Goal: Check status: Check status

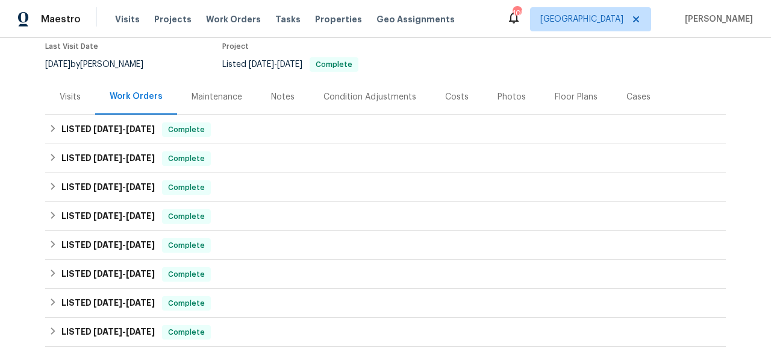
scroll to position [120, 0]
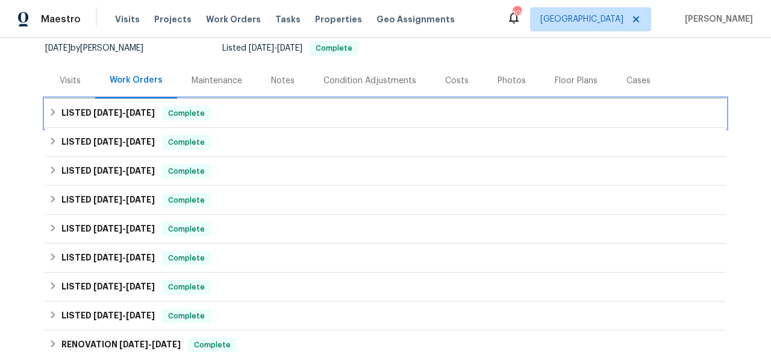
click at [133, 116] on span "[DATE]" at bounding box center [140, 112] width 29 height 8
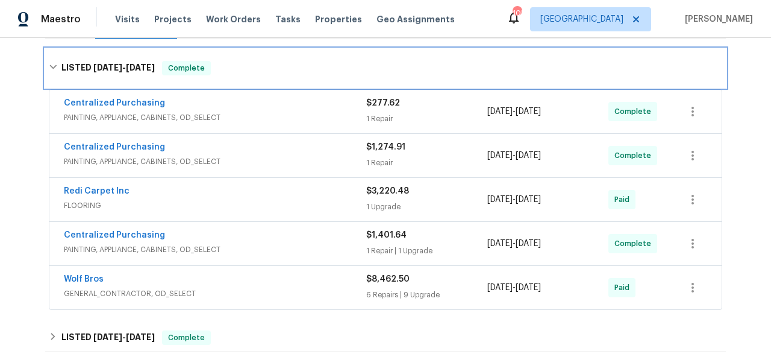
scroll to position [187, 0]
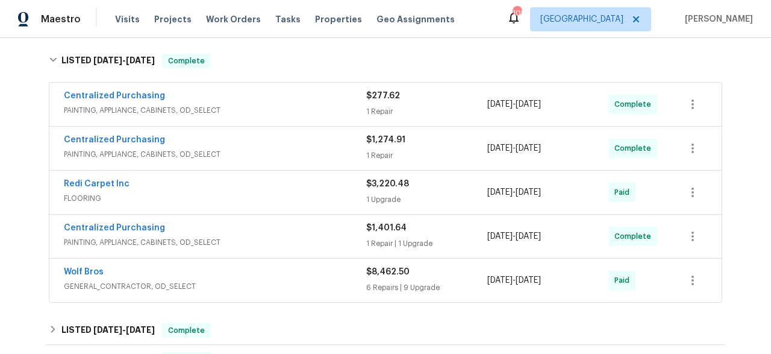
click at [151, 107] on span "PAINTING, APPLIANCE, CABINETS, OD_SELECT" at bounding box center [215, 110] width 302 height 12
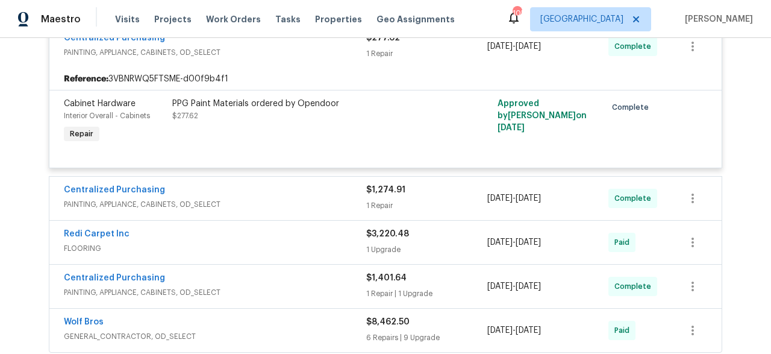
scroll to position [285, 0]
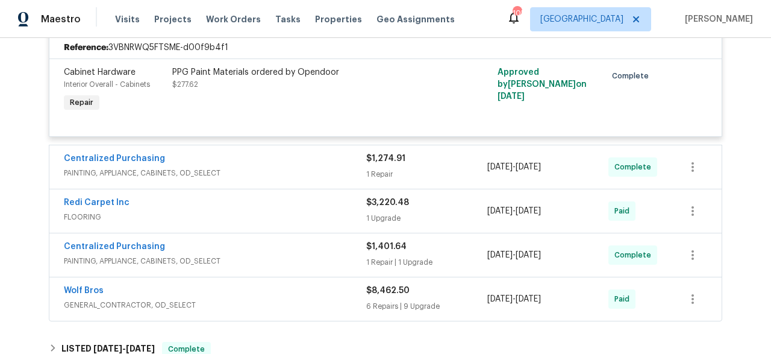
click at [205, 170] on span "PAINTING, APPLIANCE, CABINETS, OD_SELECT" at bounding box center [215, 173] width 302 height 12
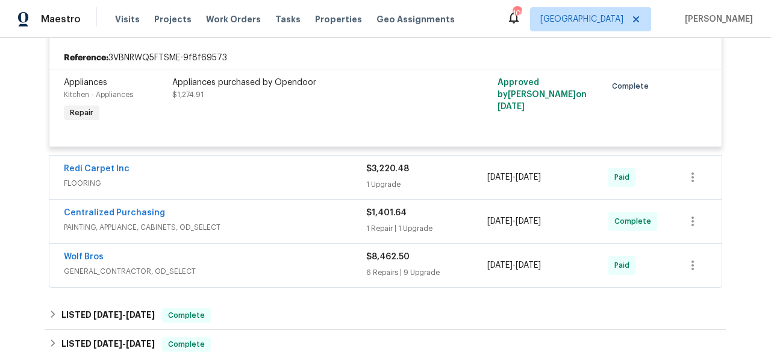
scroll to position [460, 0]
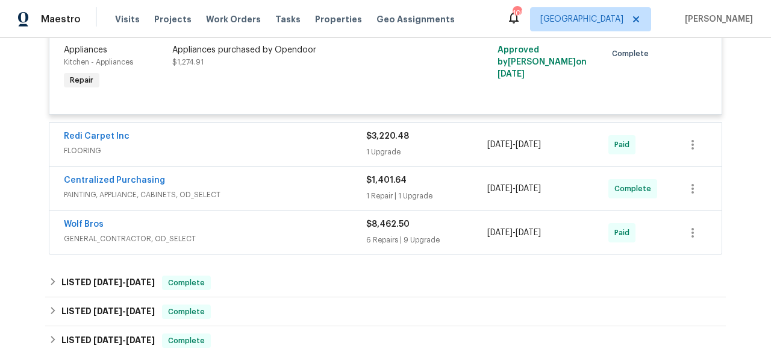
click at [198, 148] on span "FLOORING" at bounding box center [215, 151] width 302 height 12
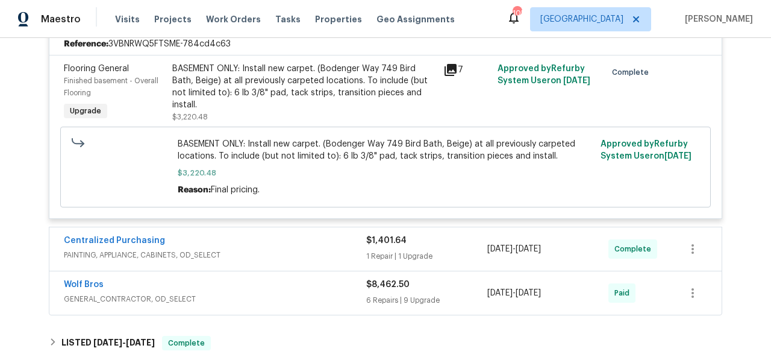
scroll to position [732, 0]
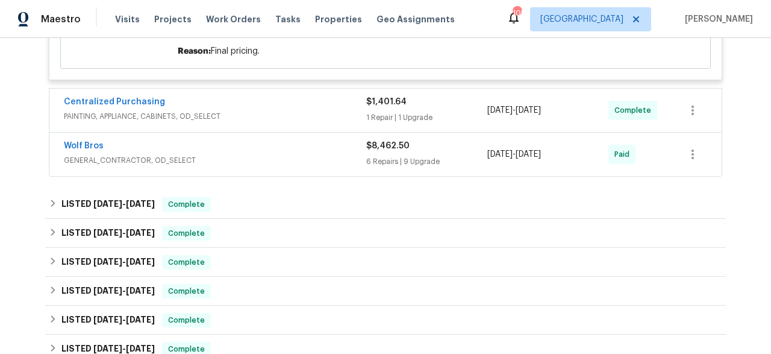
click at [192, 104] on div "Centralized Purchasing" at bounding box center [215, 103] width 302 height 14
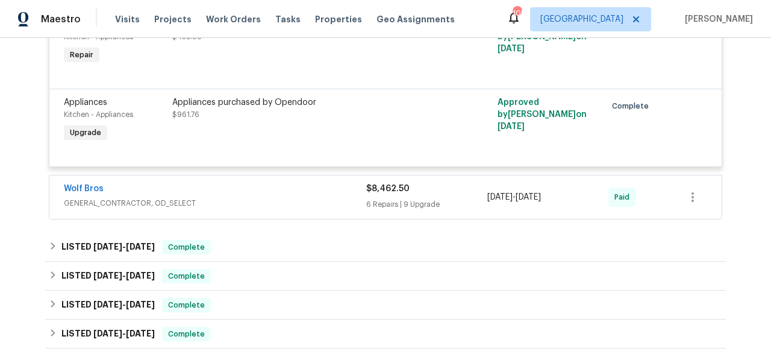
scroll to position [890, 0]
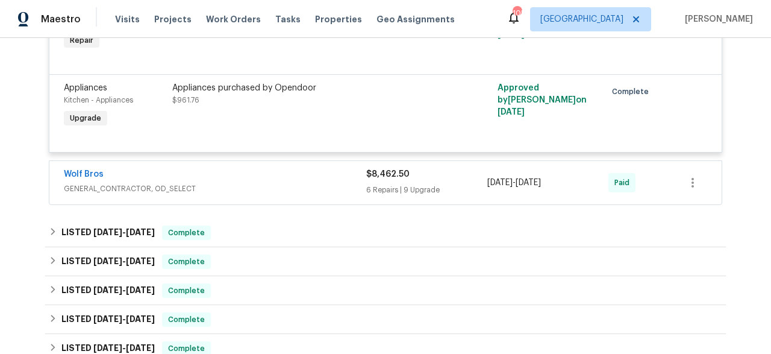
click at [171, 184] on span "GENERAL_CONTRACTOR, OD_SELECT" at bounding box center [215, 189] width 302 height 12
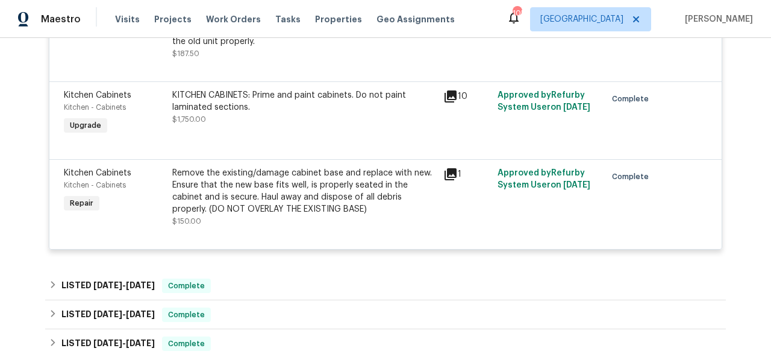
scroll to position [2742, 0]
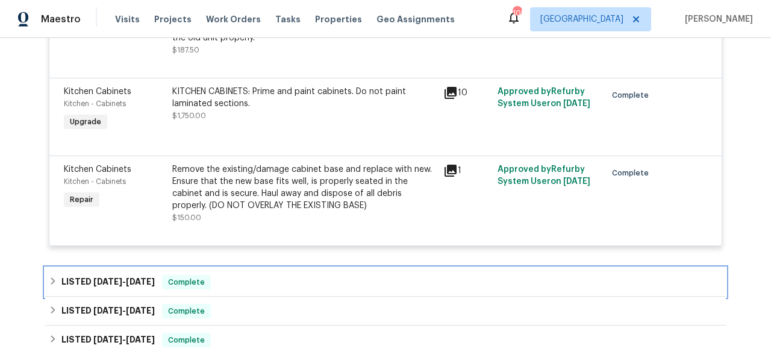
click at [155, 278] on span "[DATE]" at bounding box center [140, 281] width 29 height 8
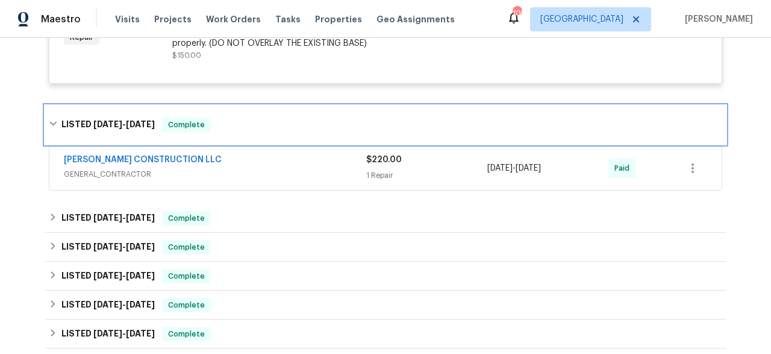
scroll to position [2907, 0]
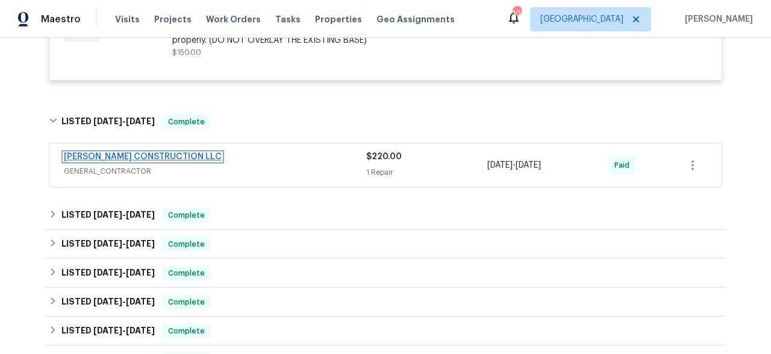
click at [164, 154] on link "[PERSON_NAME] CONSTRUCTION LLC" at bounding box center [143, 156] width 158 height 8
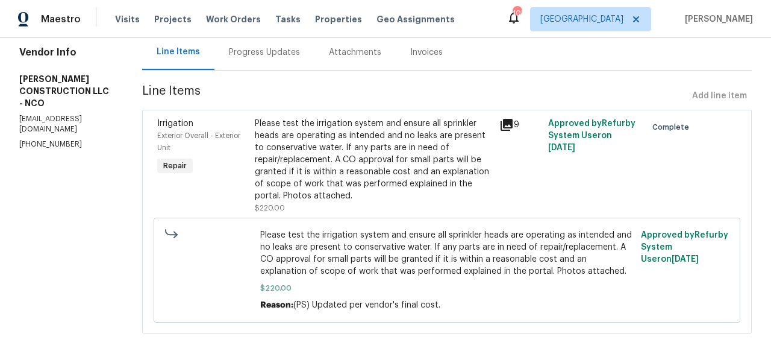
scroll to position [145, 0]
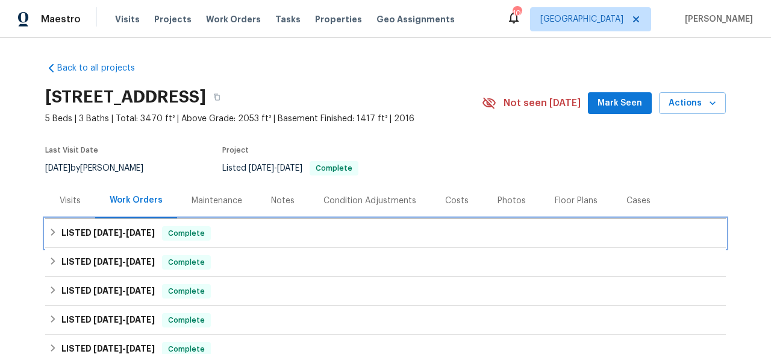
click at [134, 237] on h6 "LISTED [DATE] - [DATE]" at bounding box center [107, 233] width 93 height 14
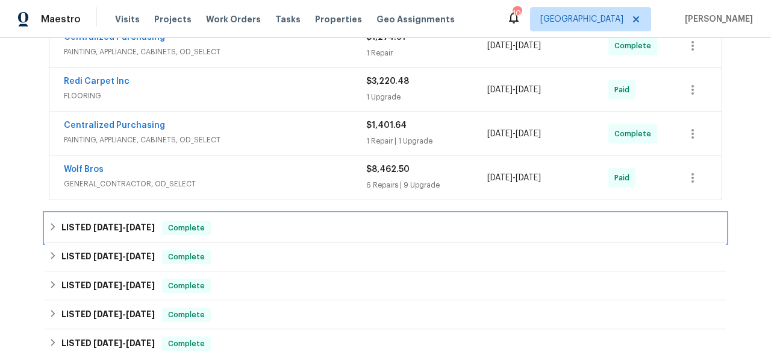
click at [134, 233] on h6 "LISTED [DATE] - [DATE]" at bounding box center [107, 227] width 93 height 14
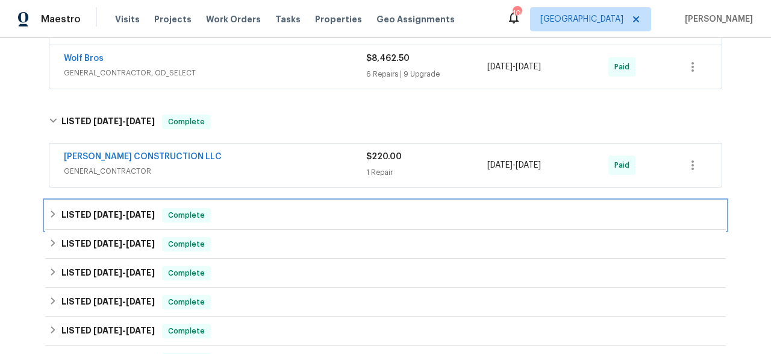
click at [136, 213] on span "[DATE]" at bounding box center [140, 214] width 29 height 8
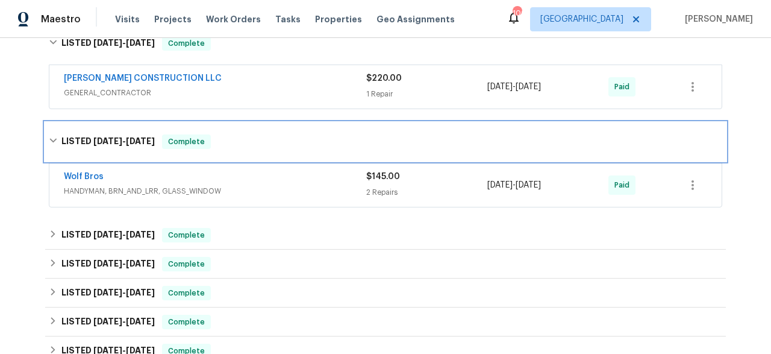
scroll to position [484, 0]
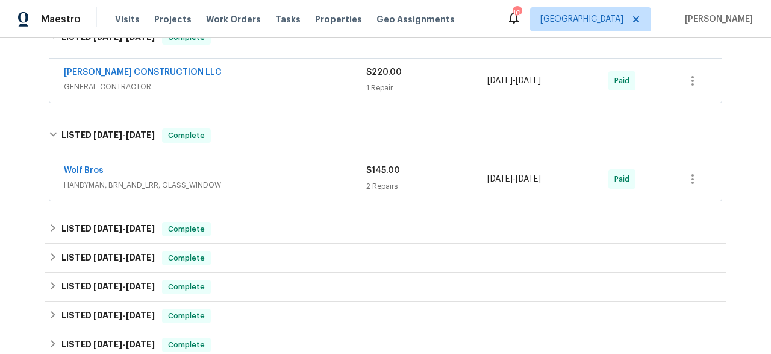
click at [242, 182] on span "HANDYMAN, BRN_AND_LRR, GLASS_WINDOW" at bounding box center [215, 185] width 302 height 12
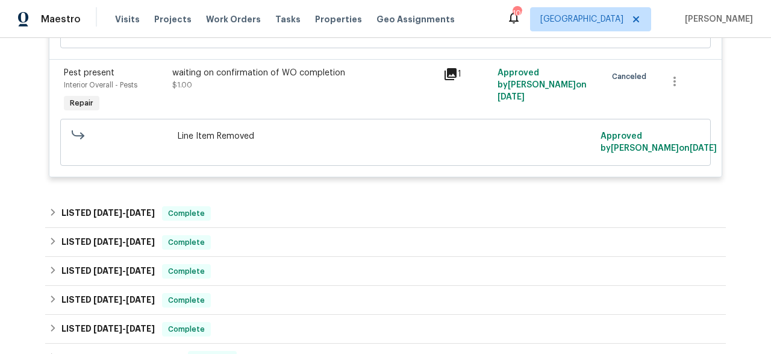
scroll to position [843, 0]
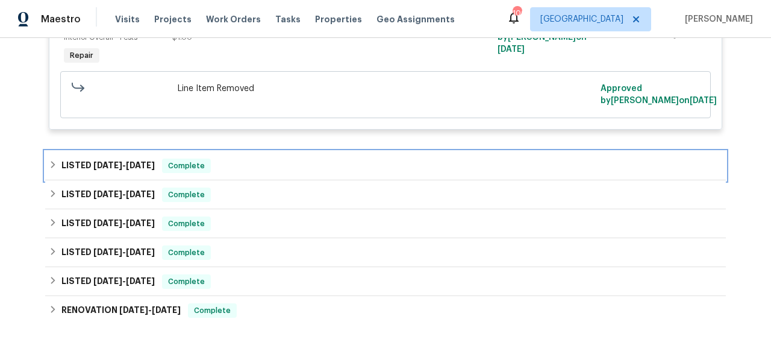
click at [244, 167] on div "LISTED [DATE] - [DATE] Complete" at bounding box center [386, 165] width 674 height 14
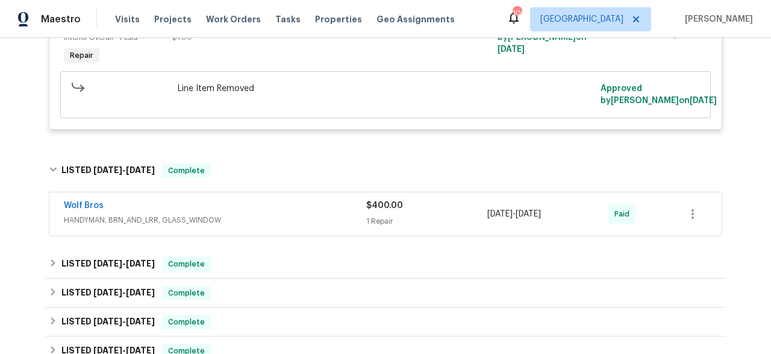
click at [261, 211] on div "Wolf Bros" at bounding box center [215, 206] width 302 height 14
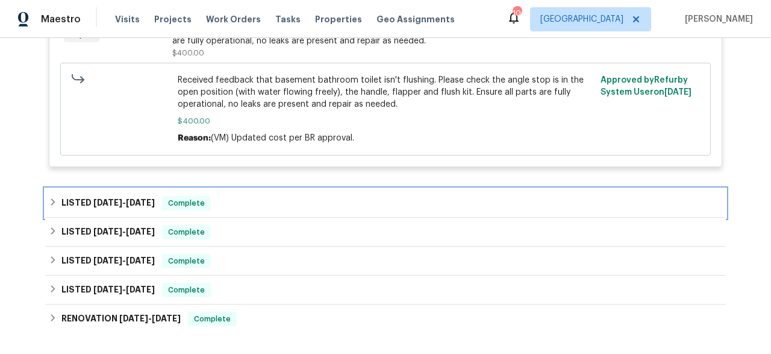
click at [257, 207] on div "LISTED [DATE] - [DATE] Complete" at bounding box center [386, 203] width 674 height 14
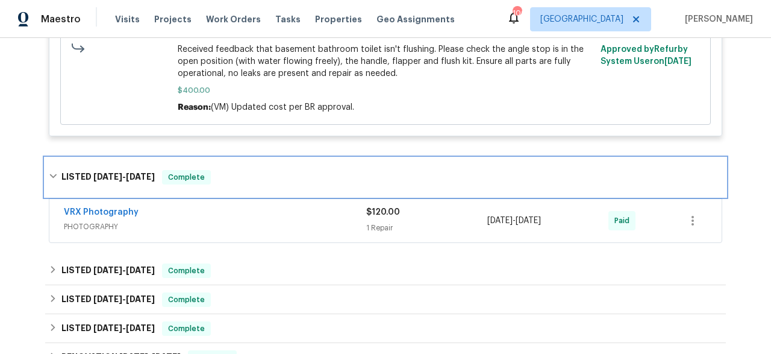
scroll to position [1204, 0]
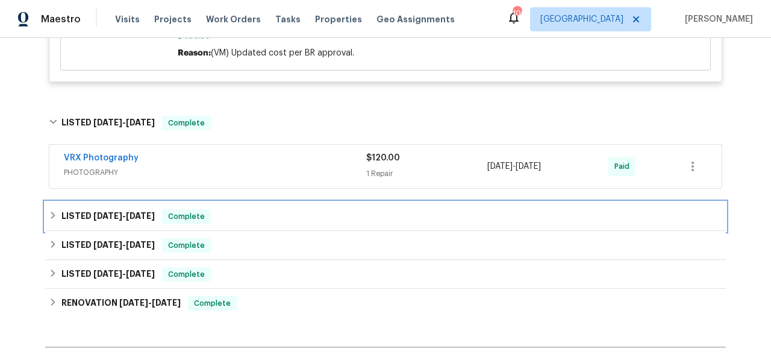
click at [258, 207] on div "LISTED [DATE] - [DATE] Complete" at bounding box center [385, 216] width 681 height 29
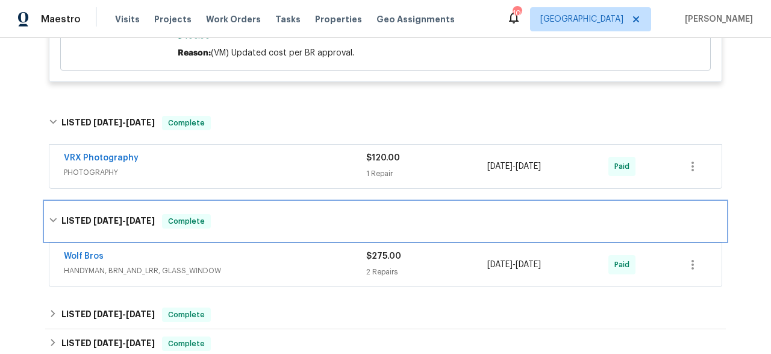
click at [257, 210] on div "LISTED [DATE] - [DATE] Complete" at bounding box center [385, 221] width 681 height 39
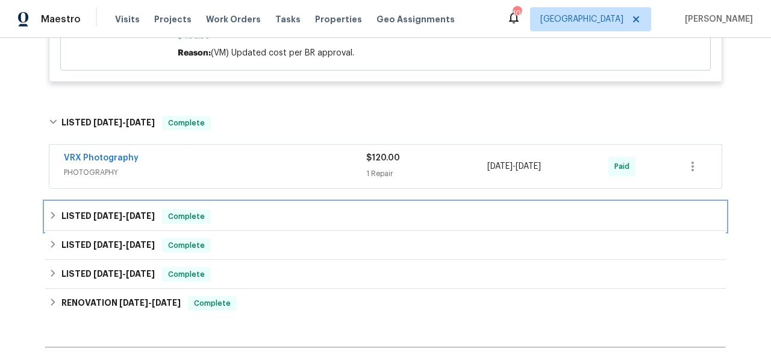
click at [257, 210] on div "LISTED [DATE] - [DATE] Complete" at bounding box center [385, 216] width 681 height 29
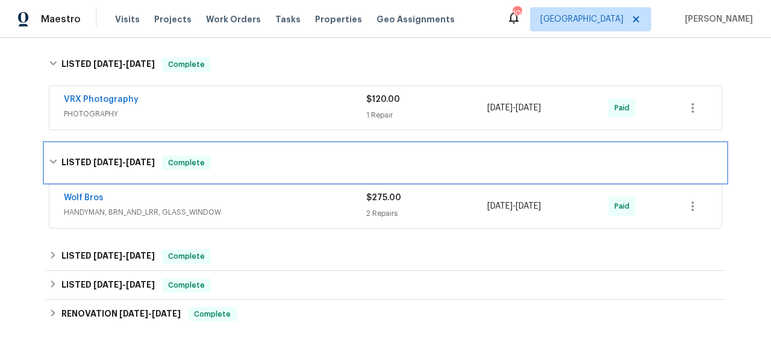
scroll to position [1272, 0]
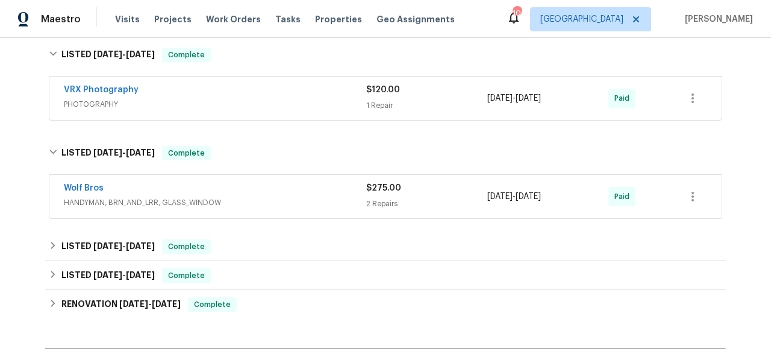
click at [257, 220] on div "Wolf Bros HANDYMAN, BRN_AND_LRR, GLASS_WINDOW $275.00 2 Repairs [DATE] - [DATE]…" at bounding box center [385, 197] width 681 height 50
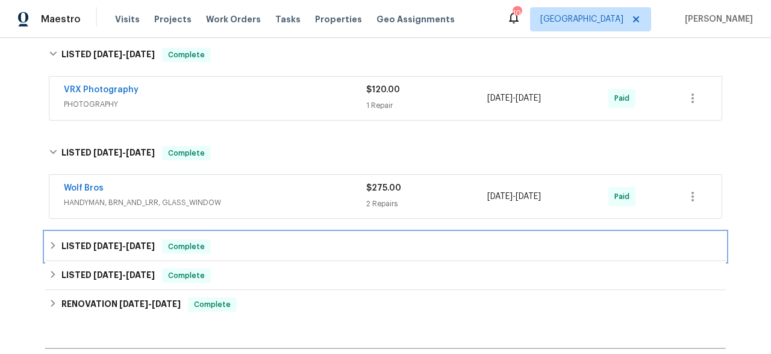
click at [248, 252] on div "LISTED [DATE] - [DATE] Complete" at bounding box center [386, 246] width 674 height 14
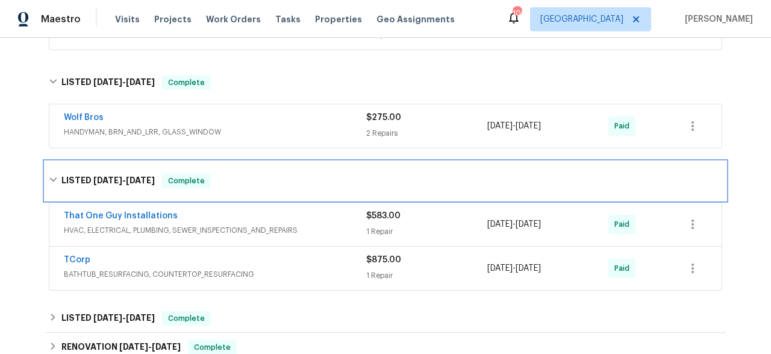
scroll to position [1369, 0]
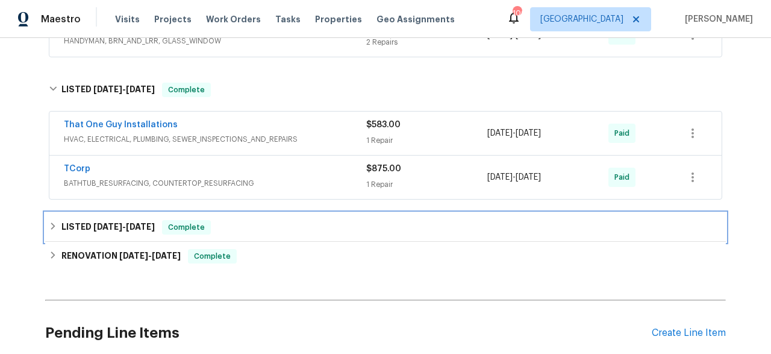
click at [232, 228] on div "LISTED [DATE] - [DATE] Complete" at bounding box center [386, 227] width 674 height 14
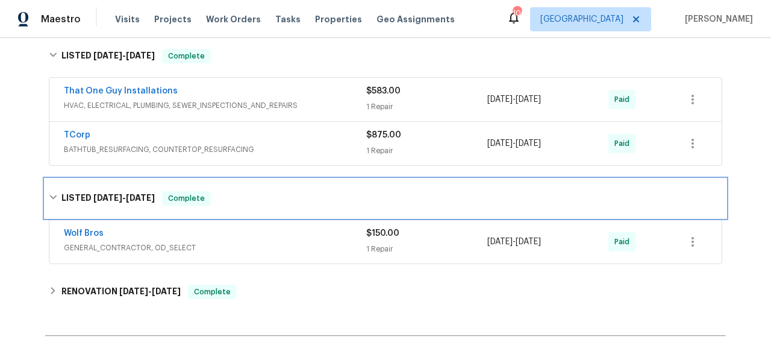
scroll to position [1517, 0]
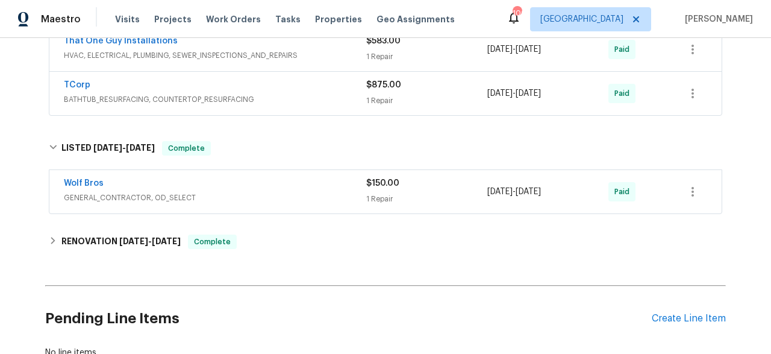
click at [237, 196] on span "GENERAL_CONTRACTOR, OD_SELECT" at bounding box center [215, 198] width 302 height 12
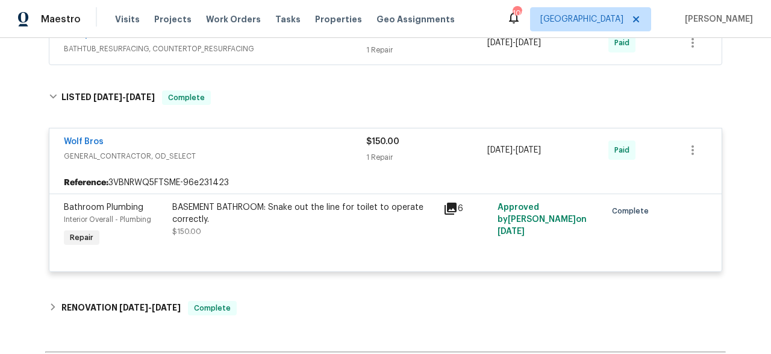
scroll to position [1661, 0]
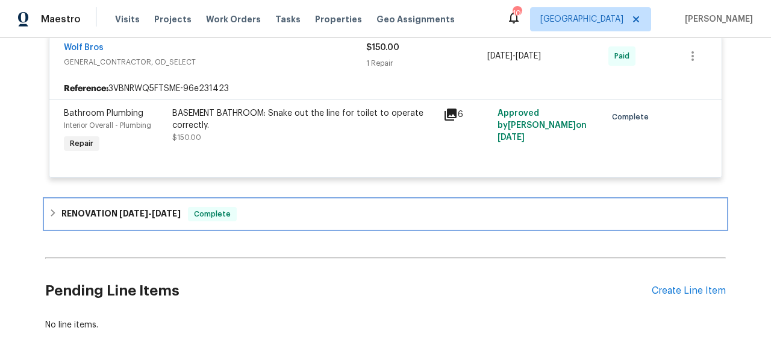
click at [167, 216] on span "[DATE]" at bounding box center [166, 213] width 29 height 8
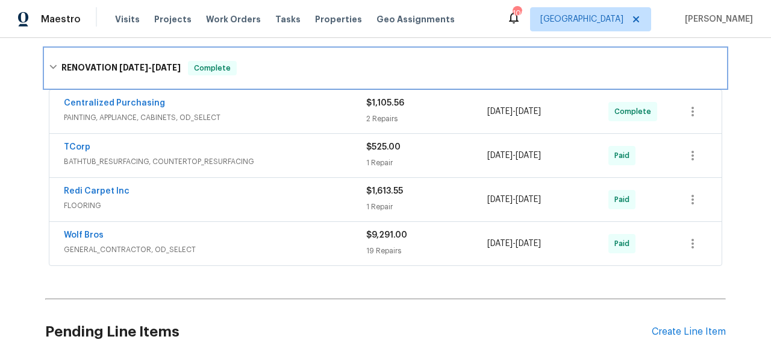
scroll to position [1813, 0]
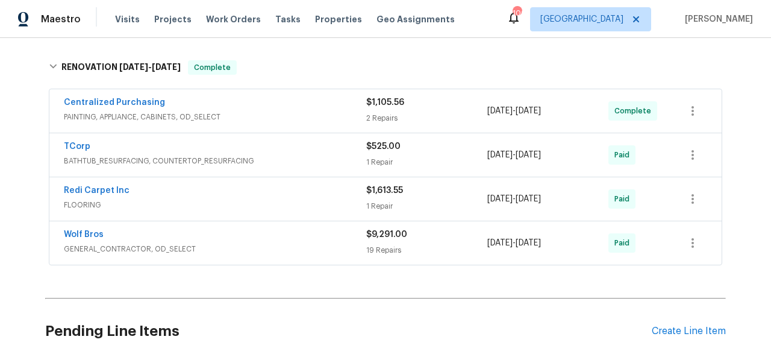
click at [167, 111] on div "Centralized Purchasing" at bounding box center [215, 103] width 302 height 14
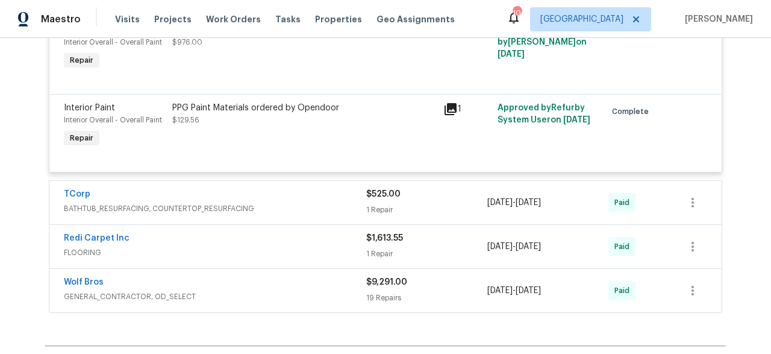
click at [236, 206] on span "BATHTUB_RESURFACING, COUNTERTOP_RESURFACING" at bounding box center [215, 208] width 302 height 12
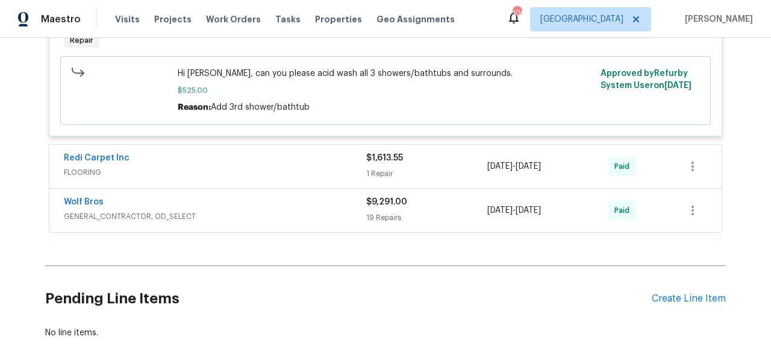
scroll to position [2289, 0]
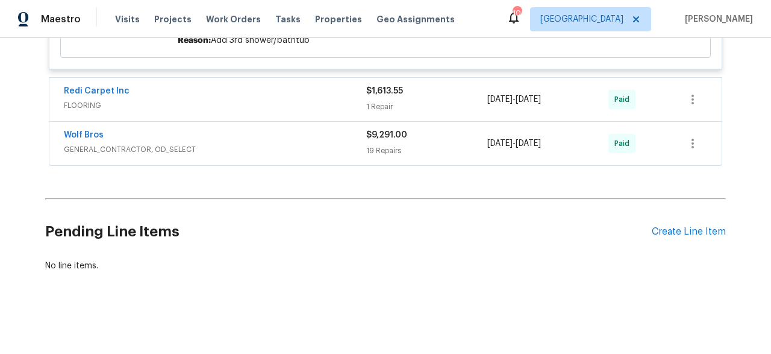
click at [212, 99] on span "FLOORING" at bounding box center [215, 105] width 302 height 12
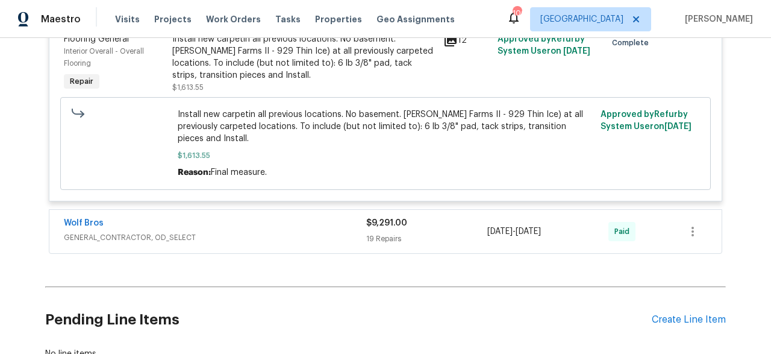
scroll to position [2451, 0]
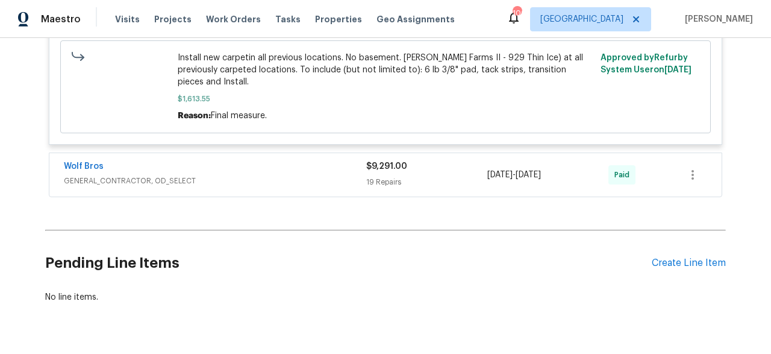
click at [220, 175] on span "GENERAL_CONTRACTOR, OD_SELECT" at bounding box center [215, 181] width 302 height 12
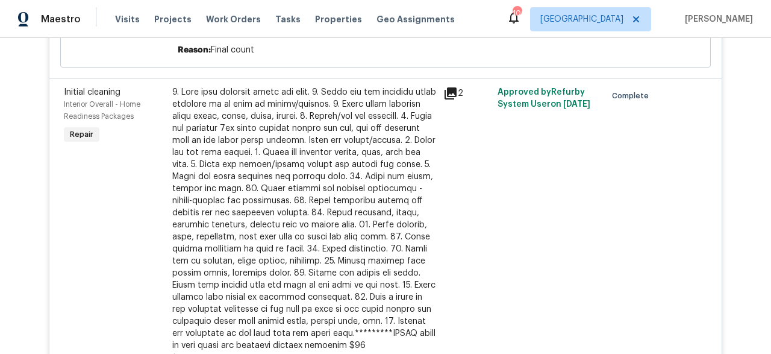
scroll to position [4698, 0]
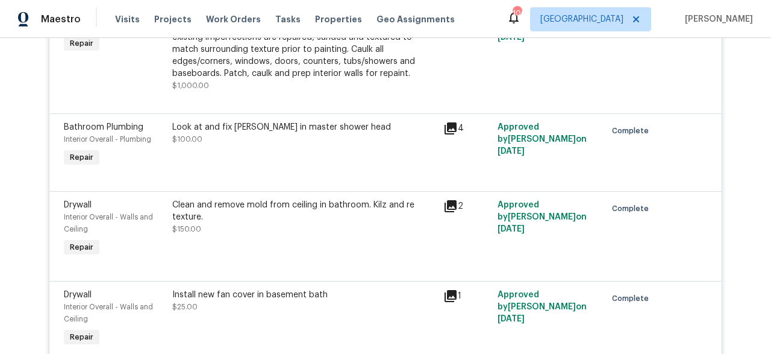
click at [276, 241] on div "Clean and remove mold from ceiling in bathroom. Kilz and re texture. $150.00" at bounding box center [304, 228] width 271 height 67
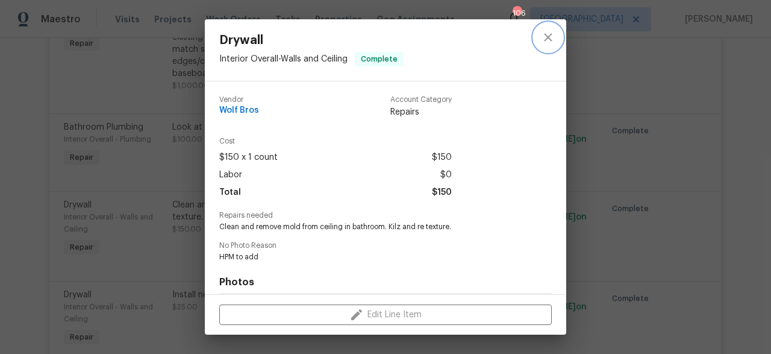
click at [544, 35] on icon "close" at bounding box center [548, 37] width 14 height 14
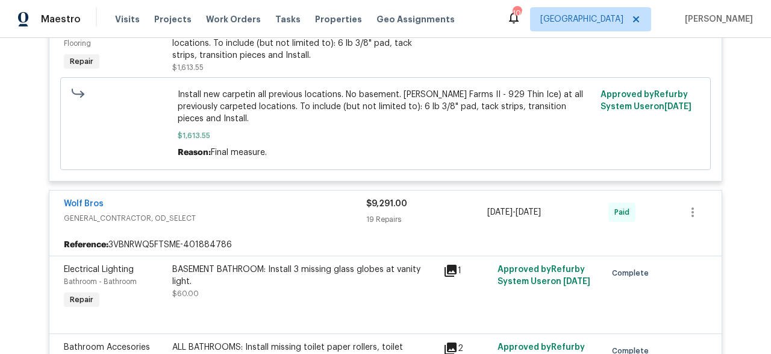
scroll to position [2347, 0]
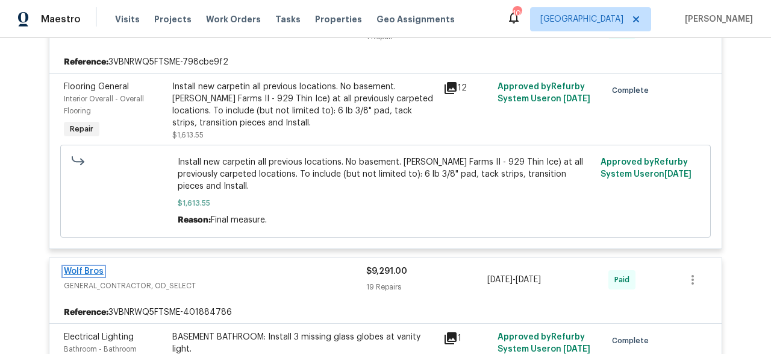
click at [89, 267] on link "Wolf Bros" at bounding box center [84, 271] width 40 height 8
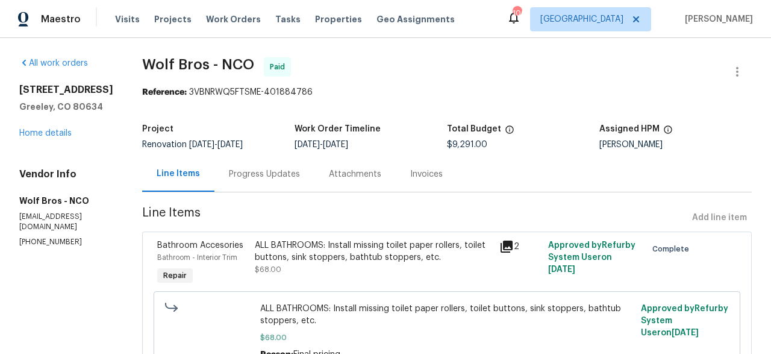
click at [417, 180] on div "Invoices" at bounding box center [426, 174] width 33 height 12
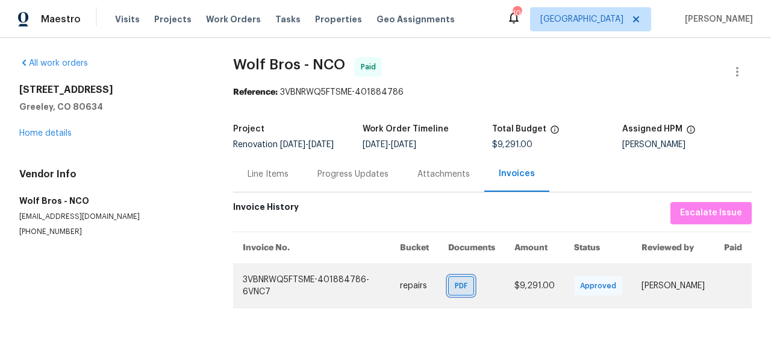
click at [455, 292] on span "PDF" at bounding box center [463, 286] width 17 height 12
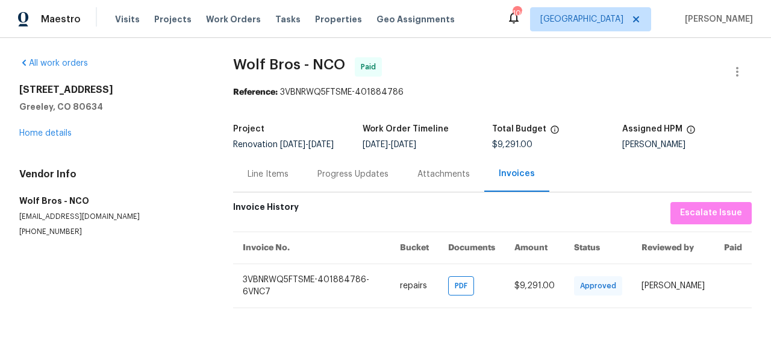
click at [177, 233] on p "[PHONE_NUMBER]" at bounding box center [111, 232] width 185 height 10
click at [431, 180] on div "Attachments" at bounding box center [443, 174] width 52 height 12
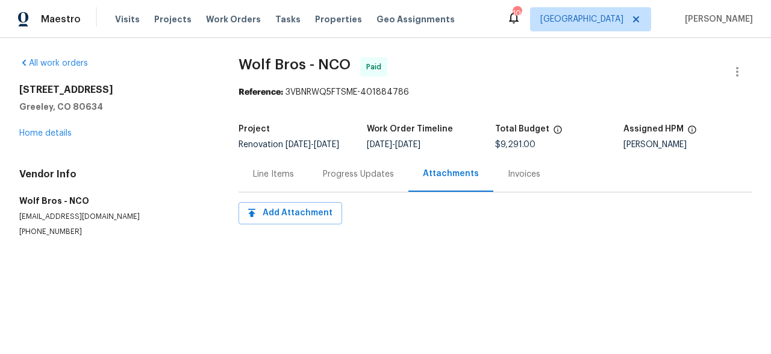
click at [273, 190] on div "Line Items" at bounding box center [274, 174] width 70 height 36
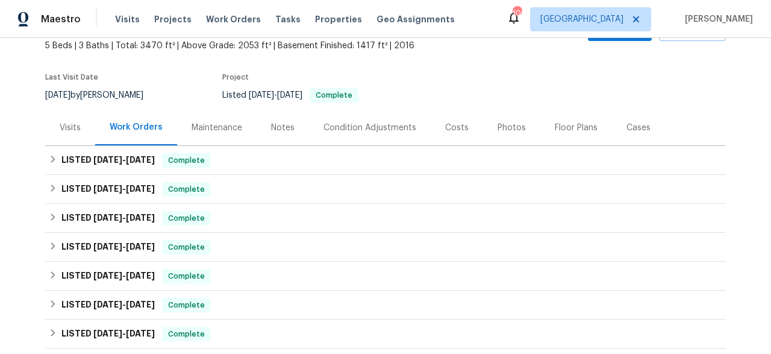
scroll to position [319, 0]
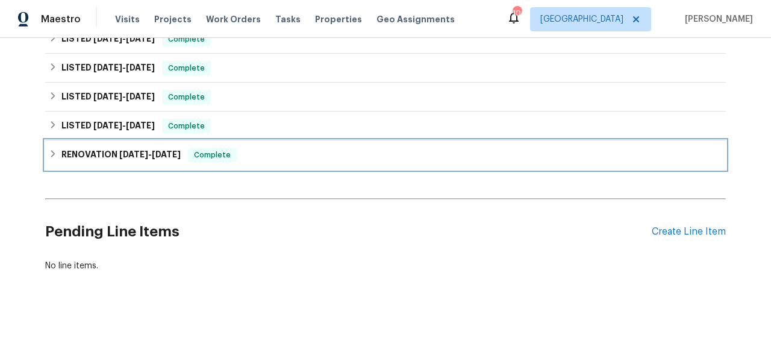
click at [186, 149] on div "RENOVATION [DATE] - [DATE] Complete" at bounding box center [386, 155] width 674 height 14
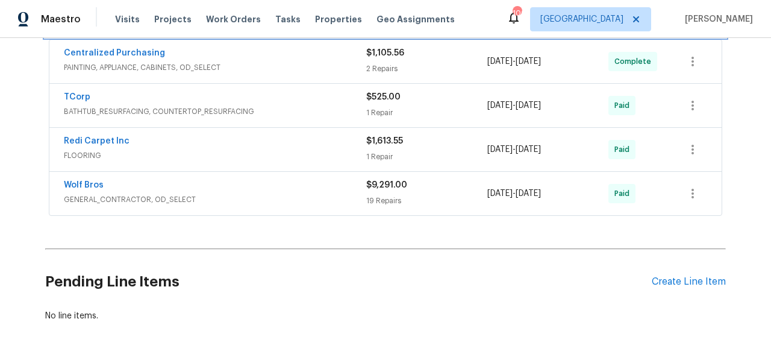
scroll to position [457, 0]
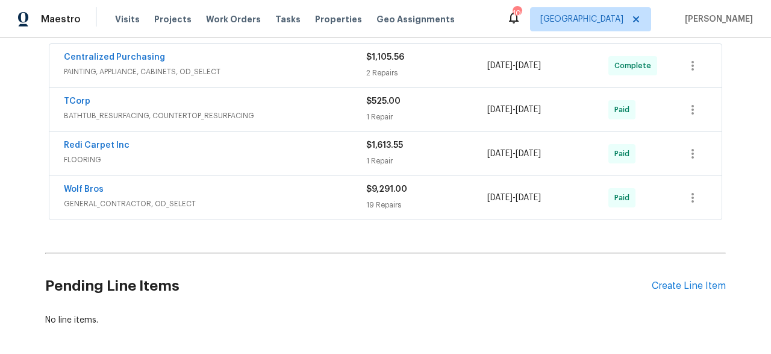
click at [278, 198] on span "GENERAL_CONTRACTOR, OD_SELECT" at bounding box center [215, 204] width 302 height 12
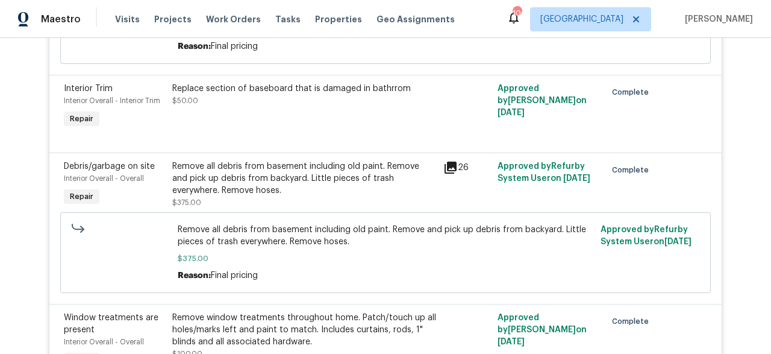
scroll to position [2743, 0]
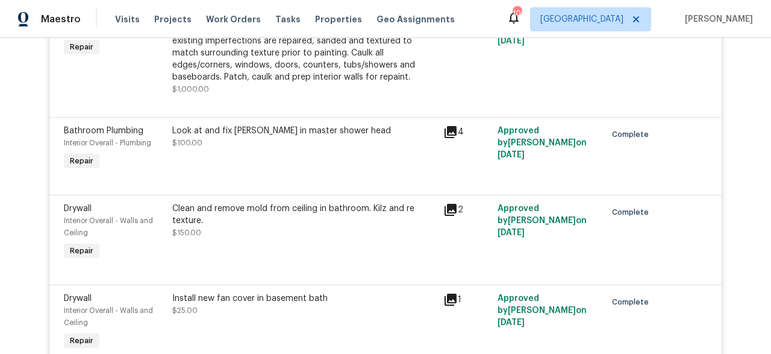
click at [269, 199] on div "Clean and remove mold from ceiling in bathroom. Kilz and re texture. $150.00" at bounding box center [304, 232] width 271 height 67
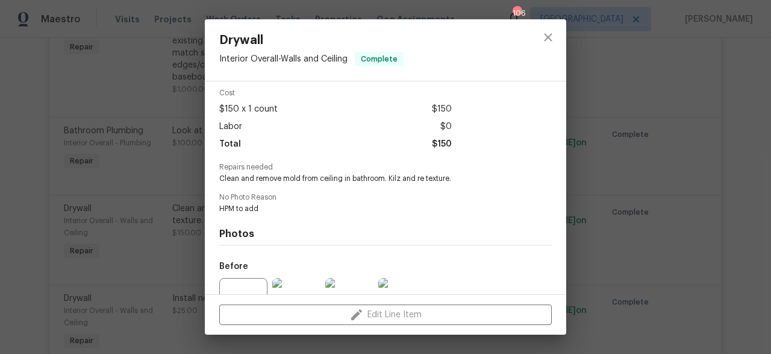
scroll to position [170, 0]
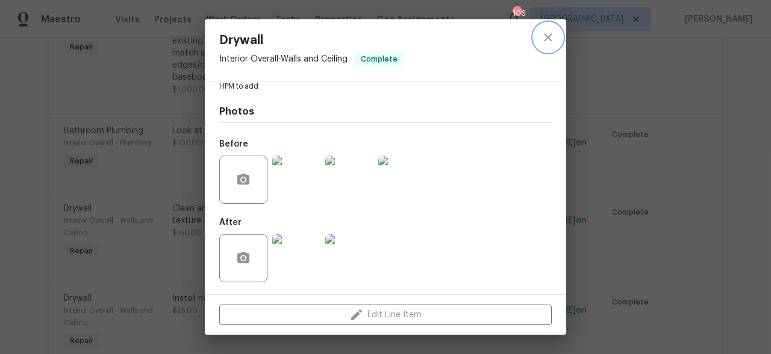
click at [543, 39] on icon "close" at bounding box center [548, 37] width 14 height 14
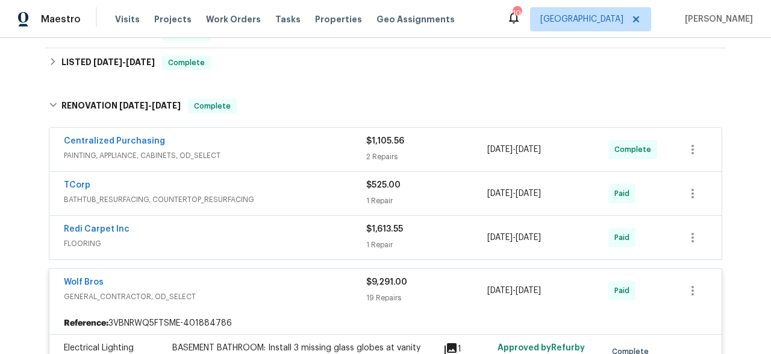
scroll to position [431, 0]
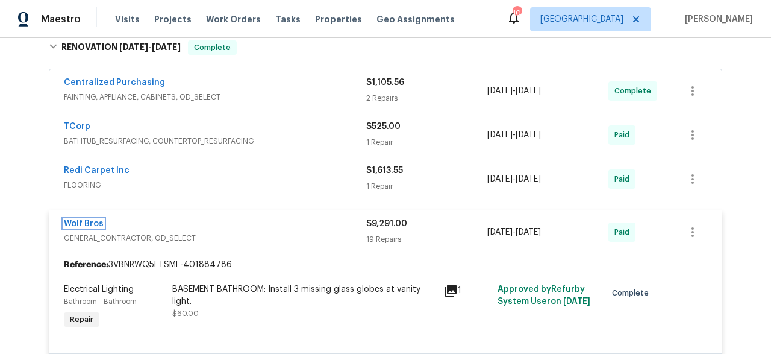
click at [92, 222] on link "Wolf Bros" at bounding box center [84, 223] width 40 height 8
